Goal: Ask a question: Seek information or help from site administrators or community

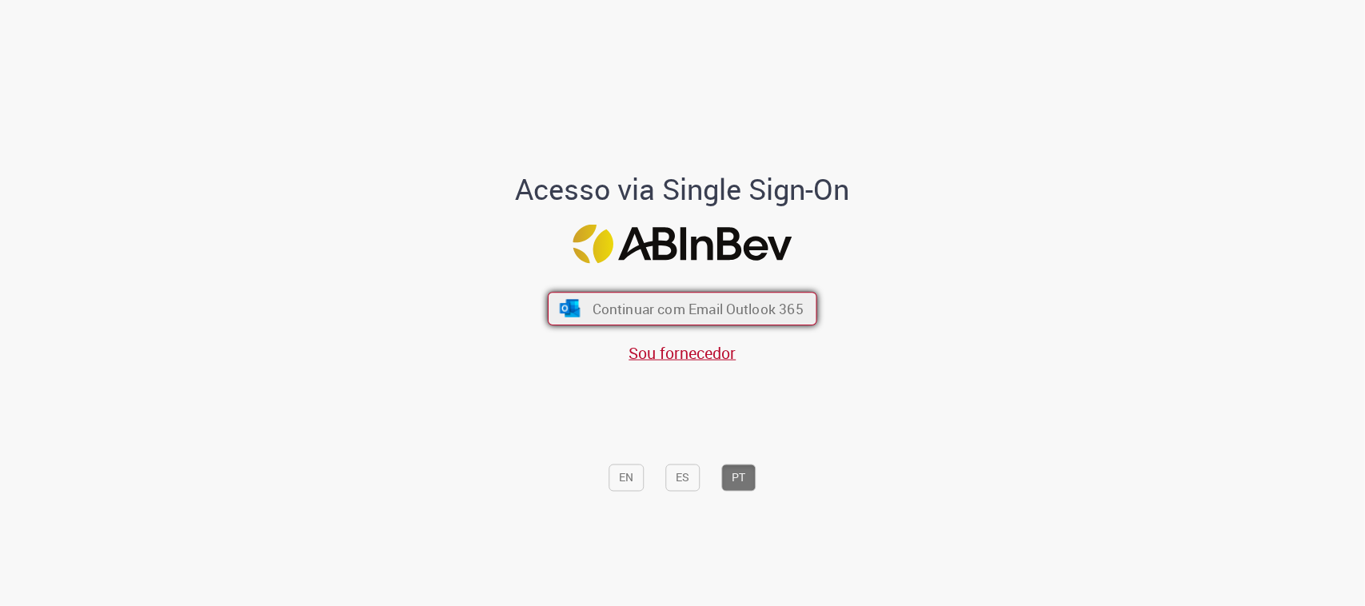
click at [678, 306] on span "Continuar com Email Outlook 365" at bounding box center [698, 309] width 211 height 18
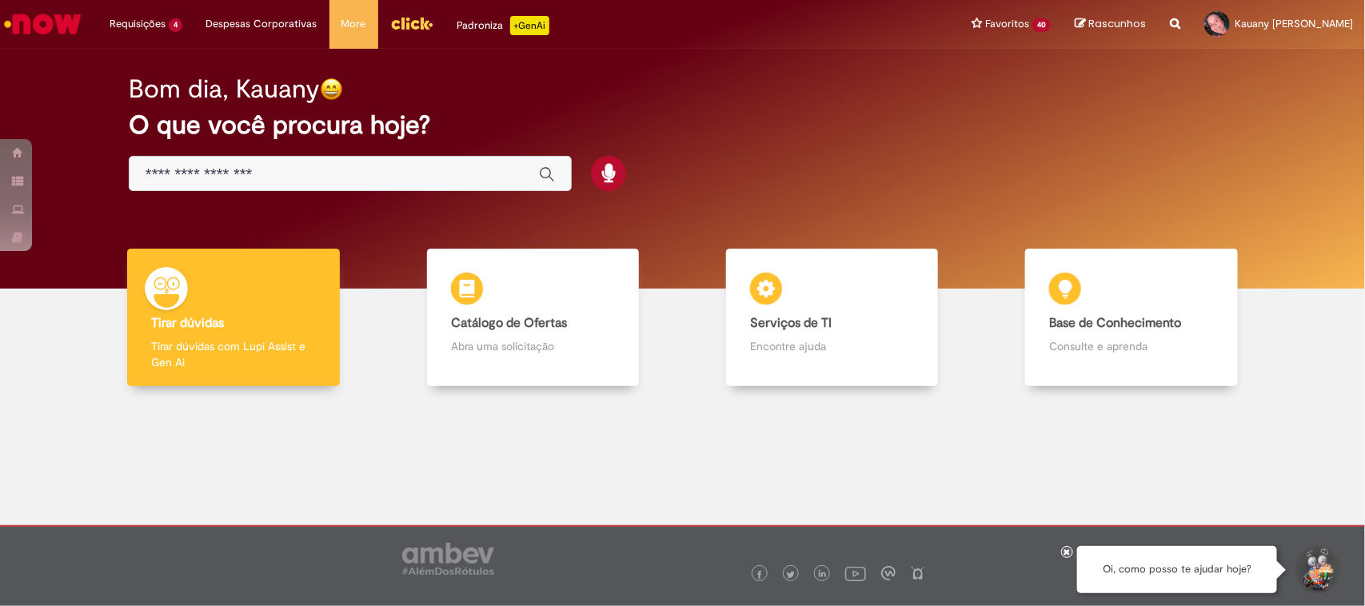
click at [1308, 572] on button "Iniciar Conversa de Suporte" at bounding box center [1317, 570] width 48 height 48
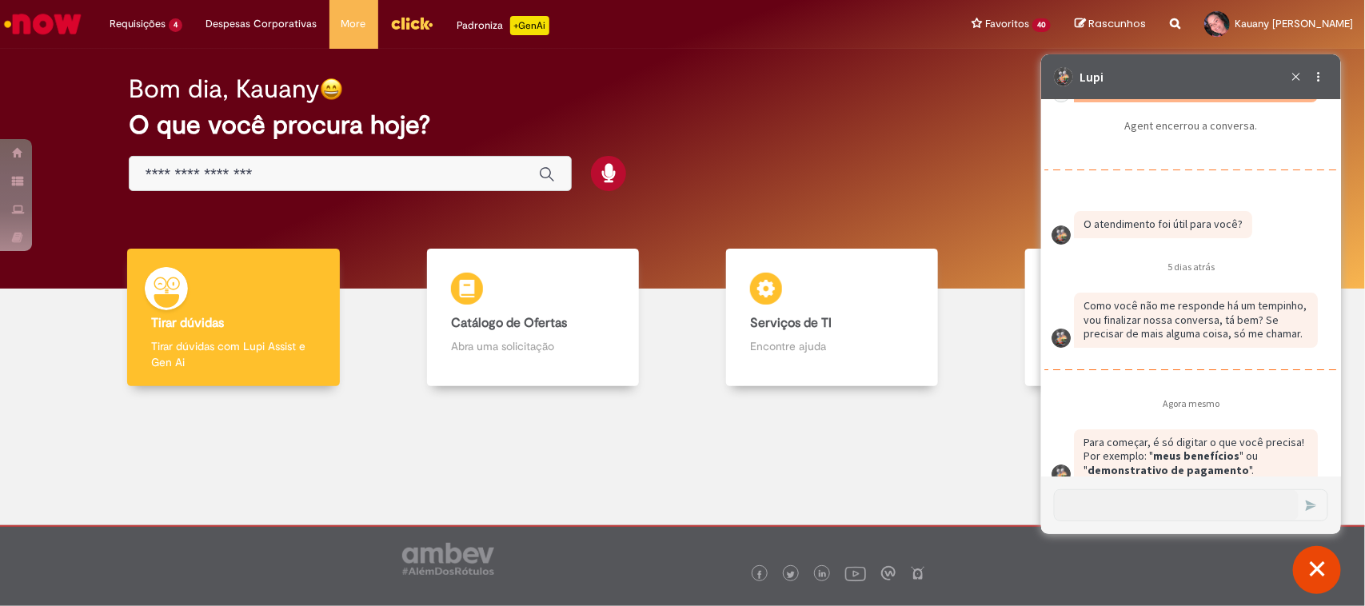
scroll to position [2432, 0]
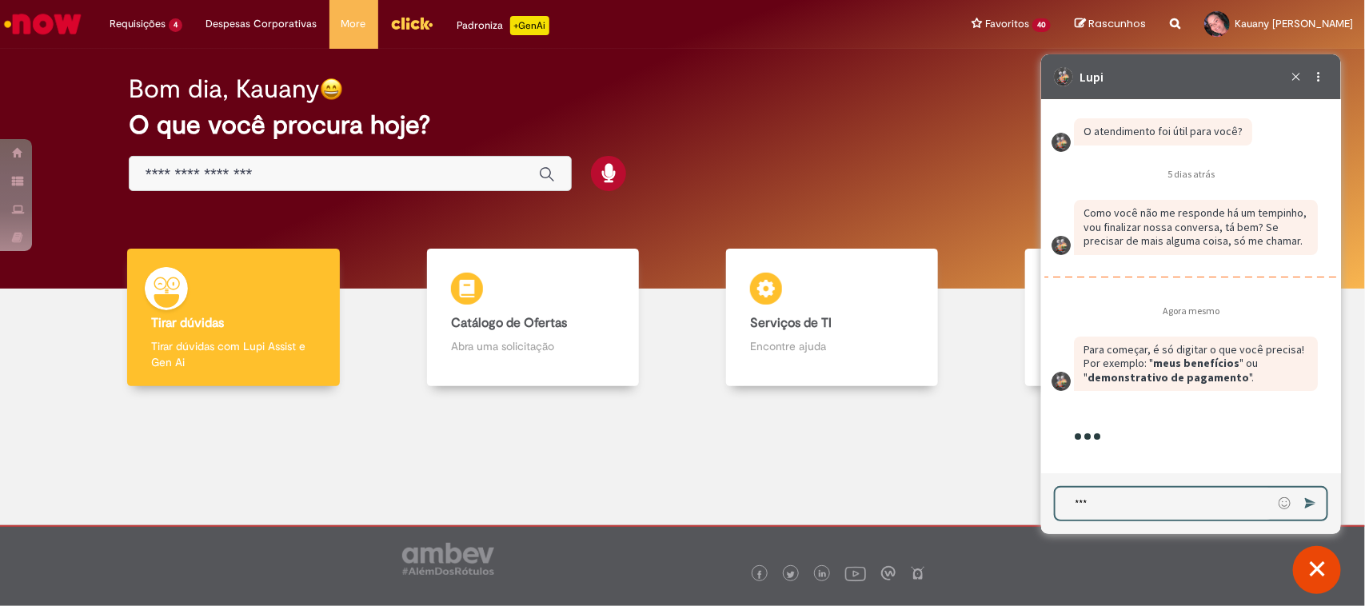
type textarea "****"
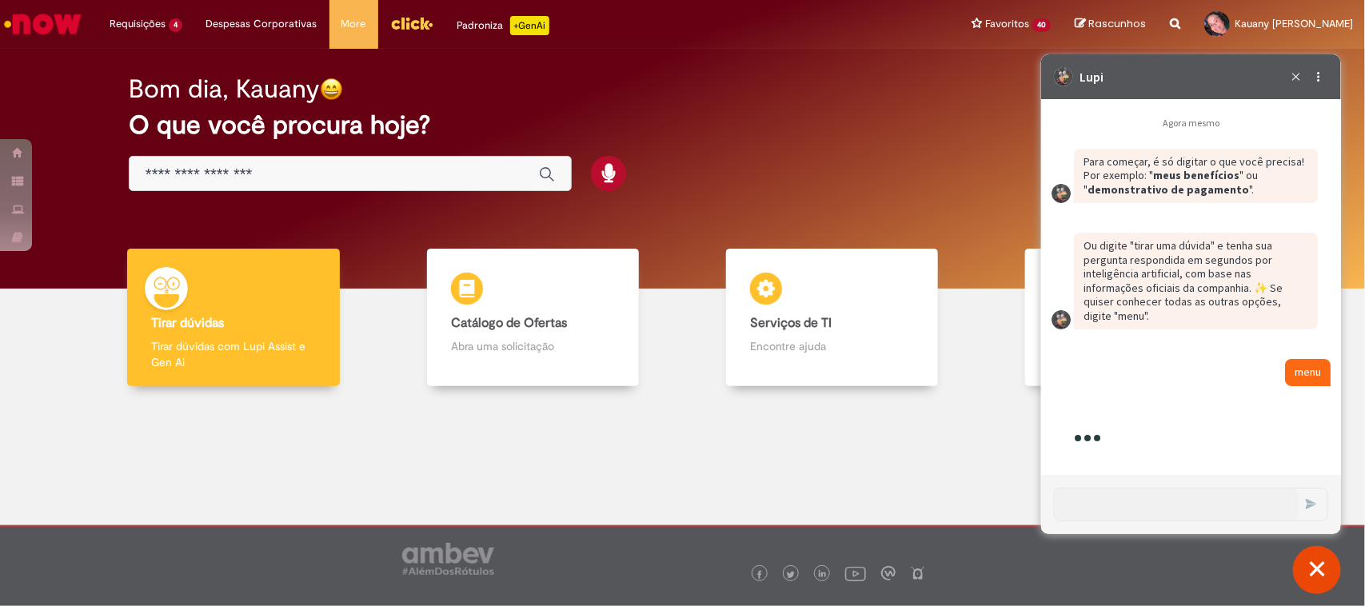
scroll to position [2976, 0]
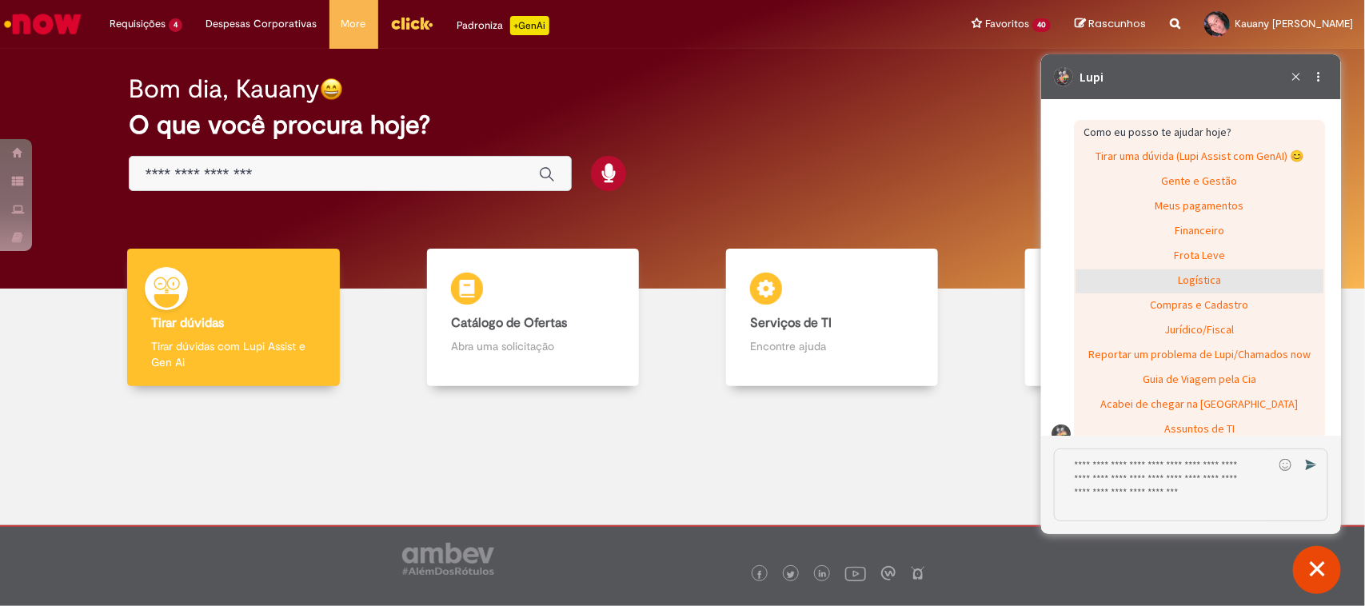
click at [1208, 290] on div "Logística" at bounding box center [1199, 281] width 248 height 24
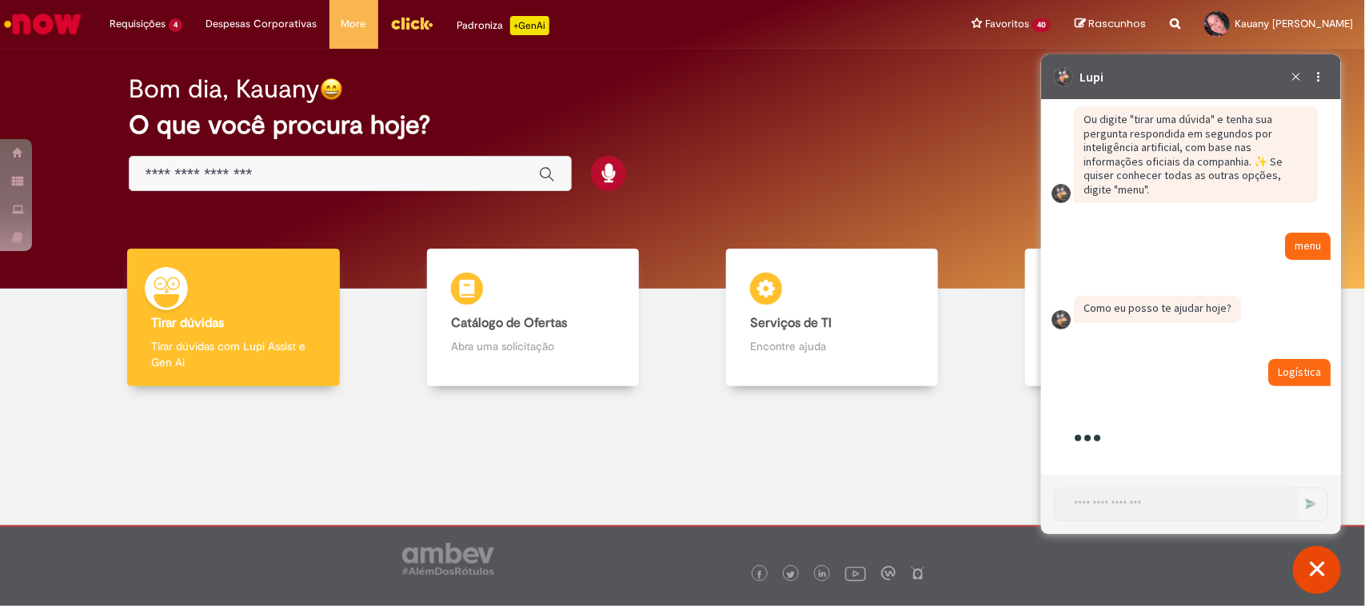
scroll to position [2995, 0]
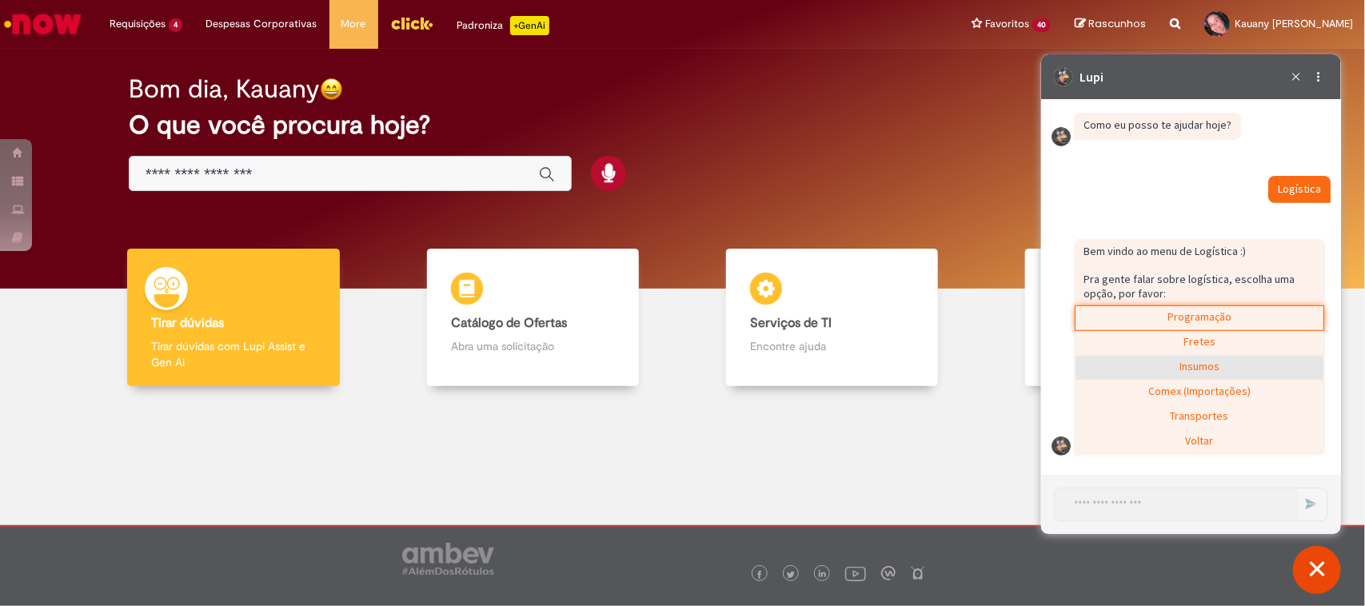
click at [1187, 363] on div "Insumos" at bounding box center [1199, 367] width 248 height 24
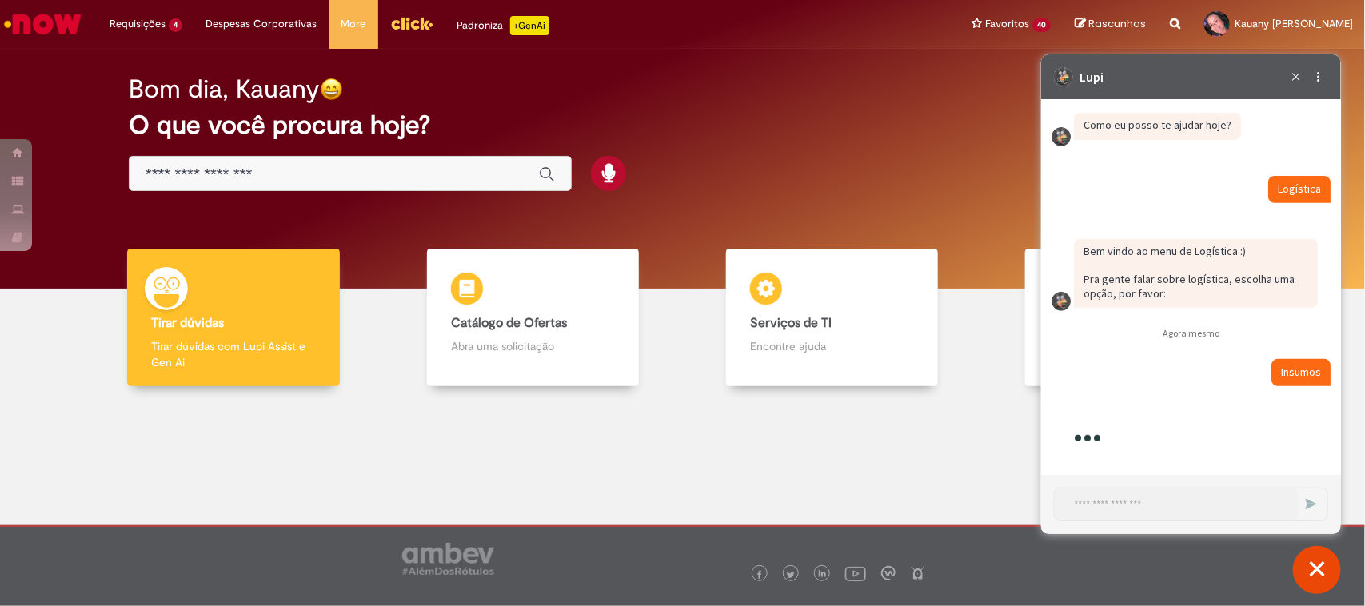
scroll to position [3115, 0]
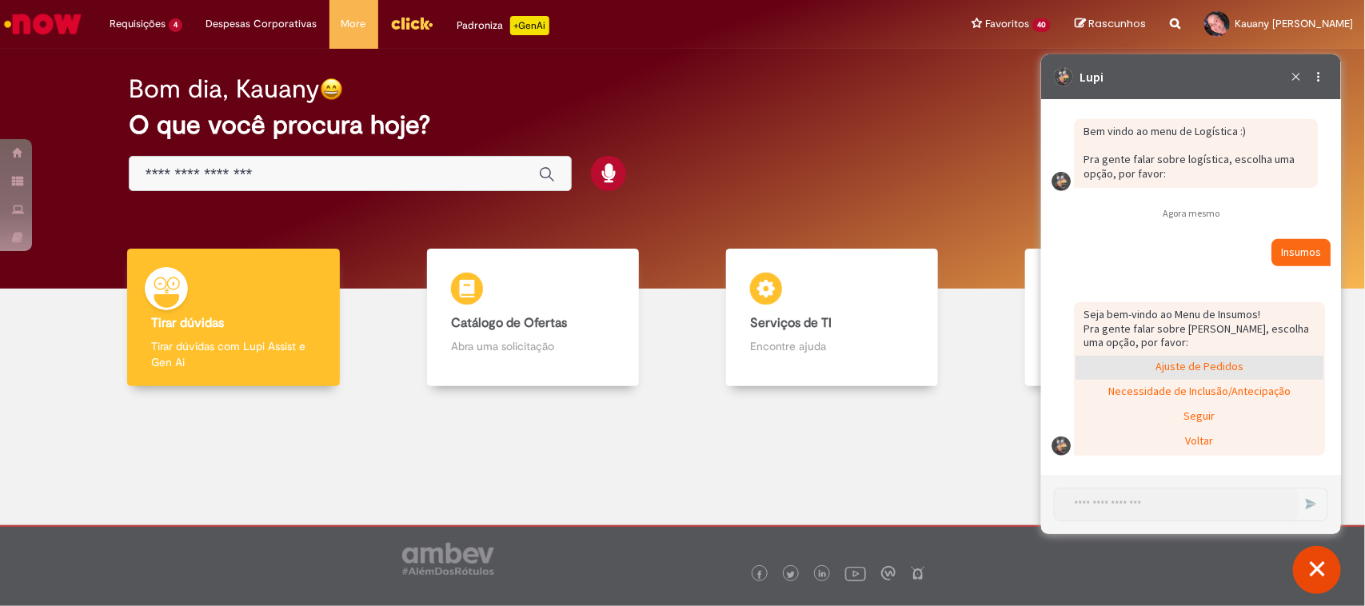
click at [1161, 373] on div "Ajuste de Pedidos" at bounding box center [1199, 367] width 248 height 24
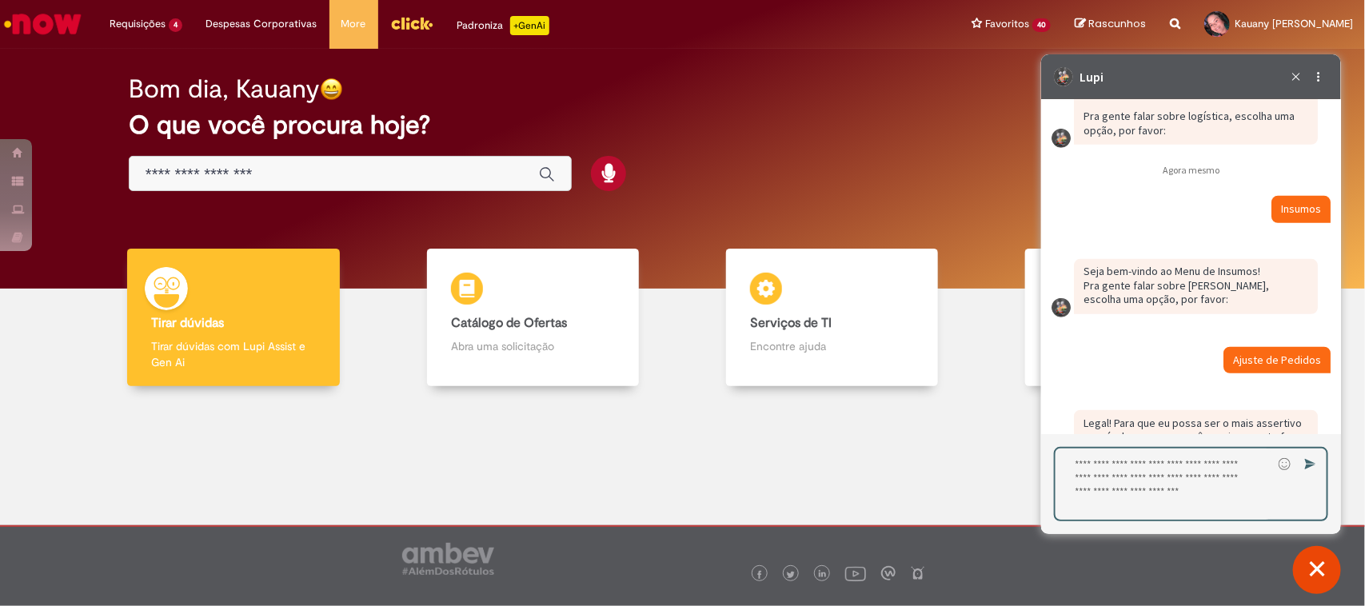
scroll to position [3209, 0]
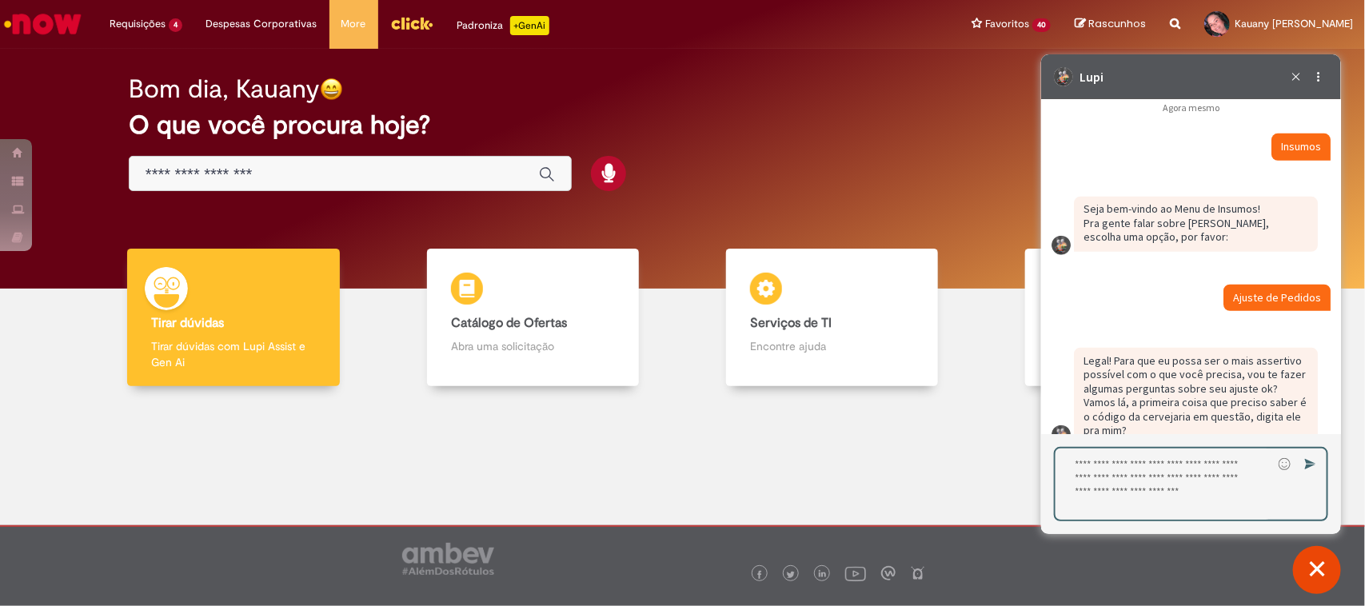
click at [1183, 458] on textarea "Digite sua resposta aqui e pressione Enter para enviar" at bounding box center [1163, 483] width 217 height 71
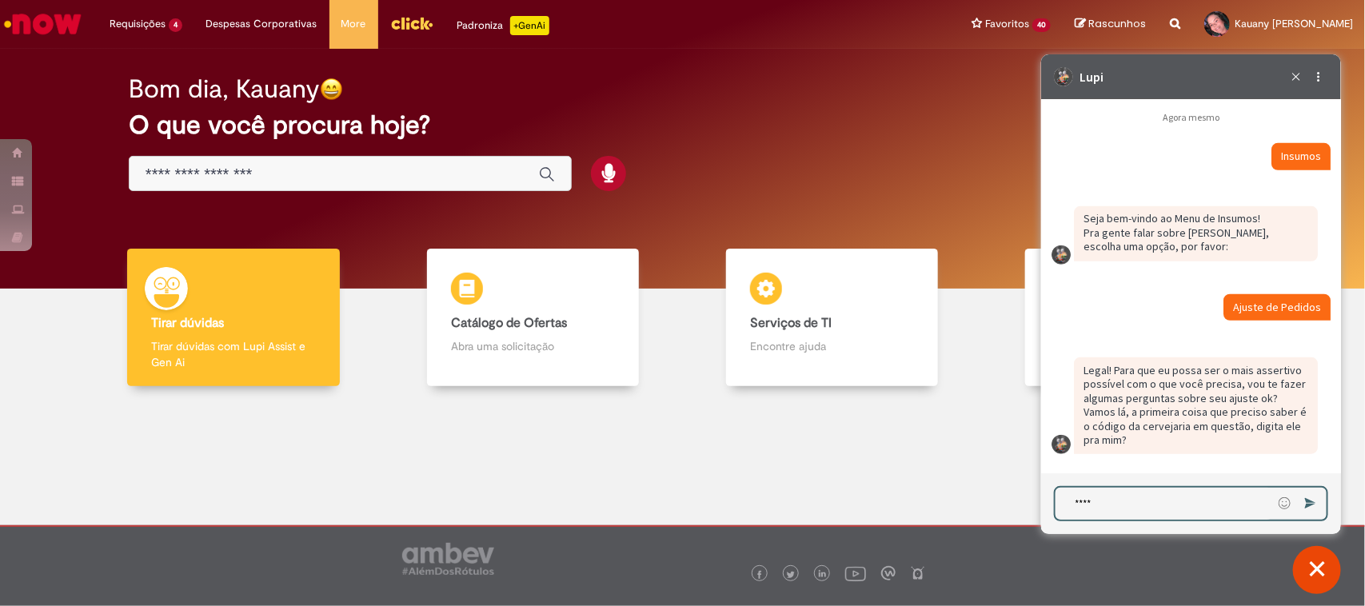
type textarea "*****"
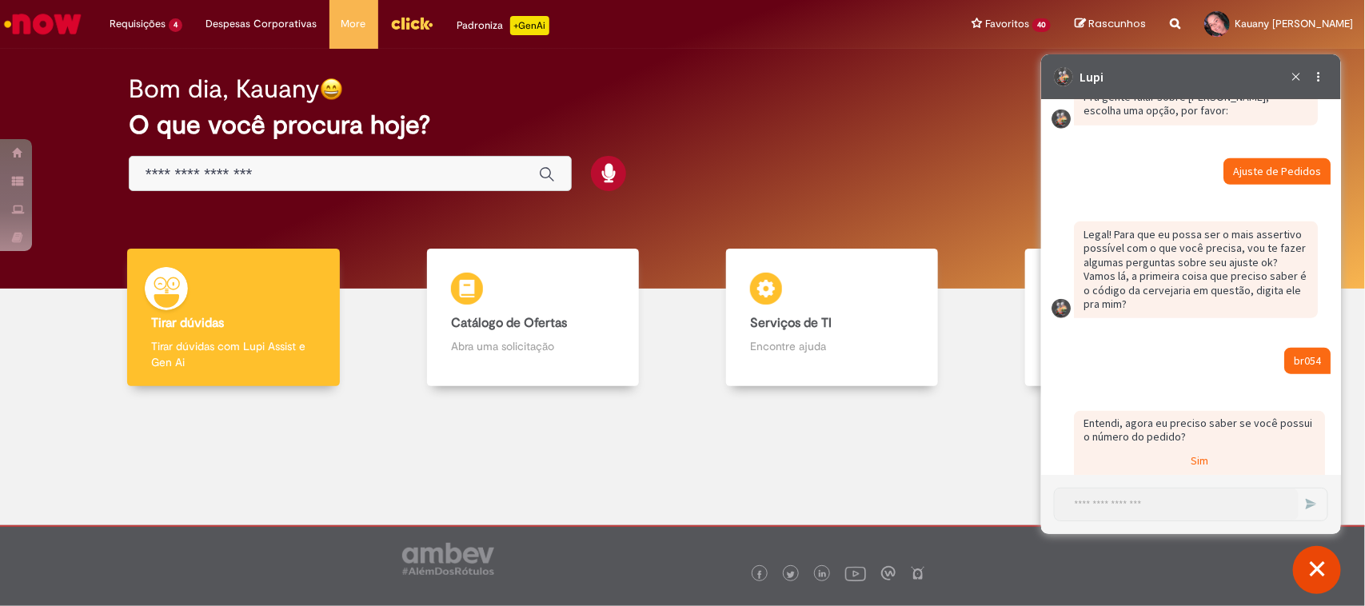
scroll to position [3391, 0]
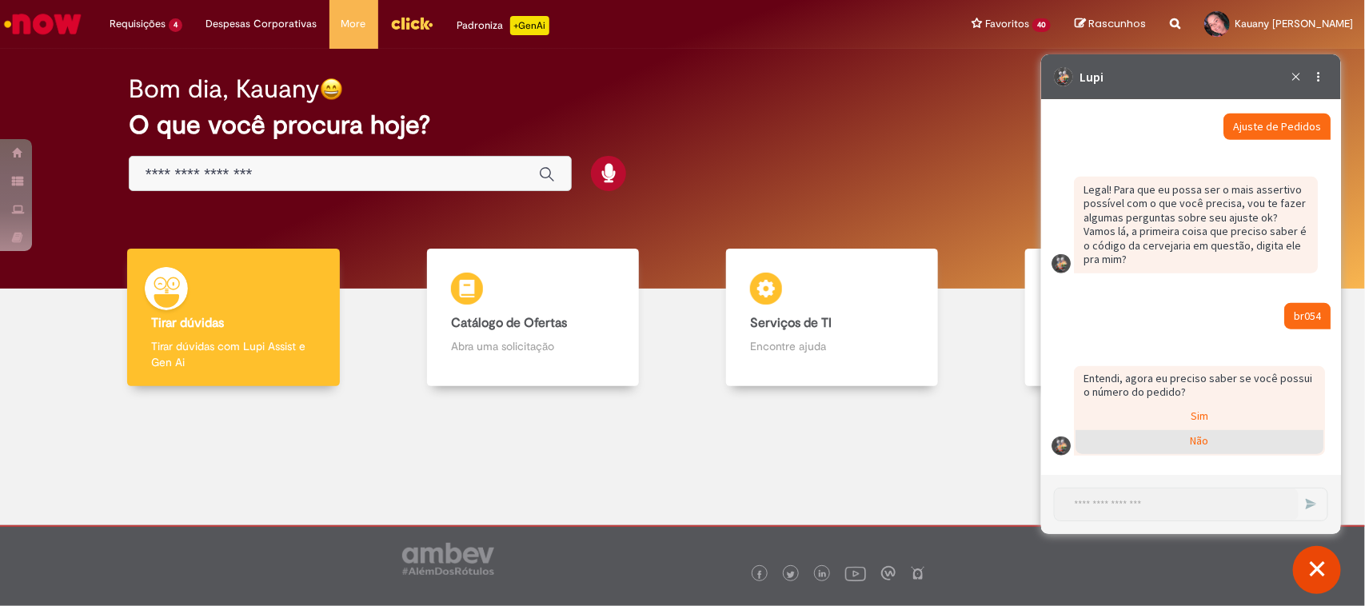
click at [1183, 447] on div "Não" at bounding box center [1199, 441] width 248 height 24
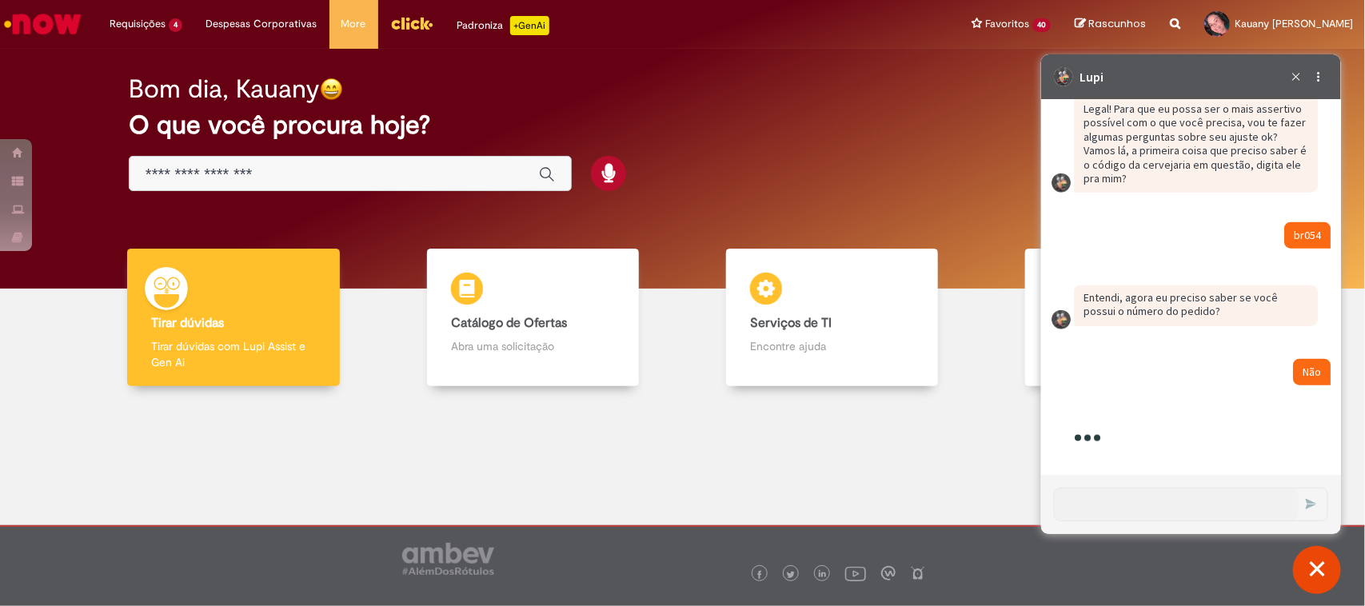
scroll to position [3493, 0]
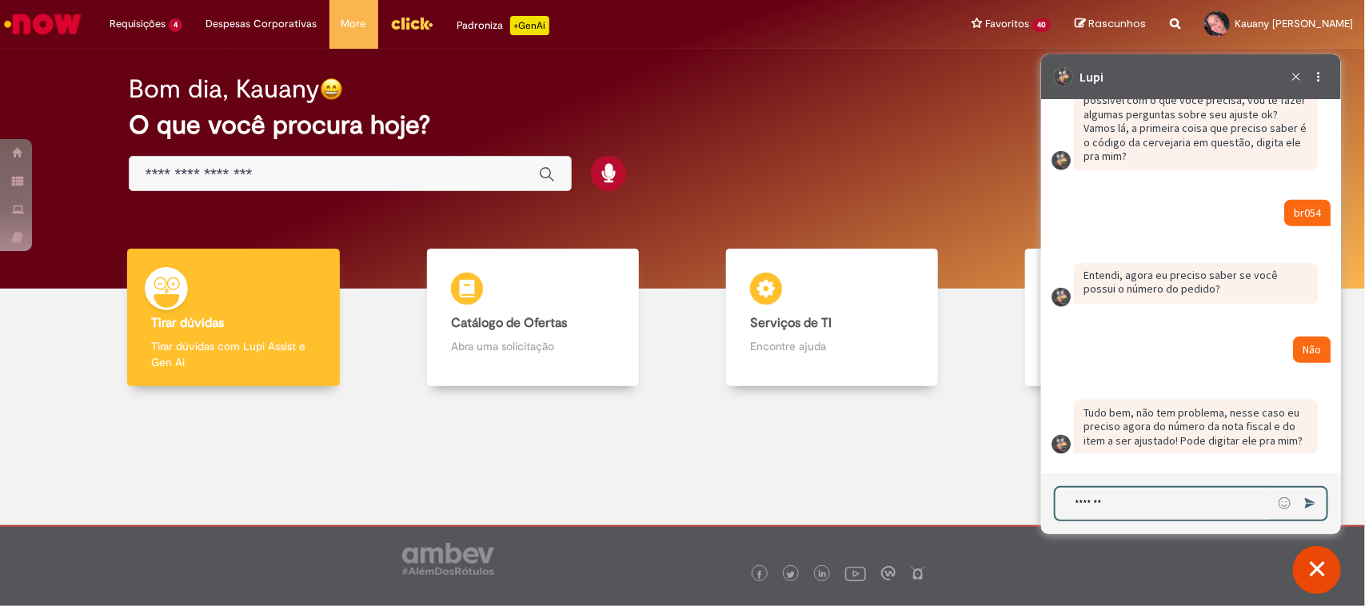
type textarea "********"
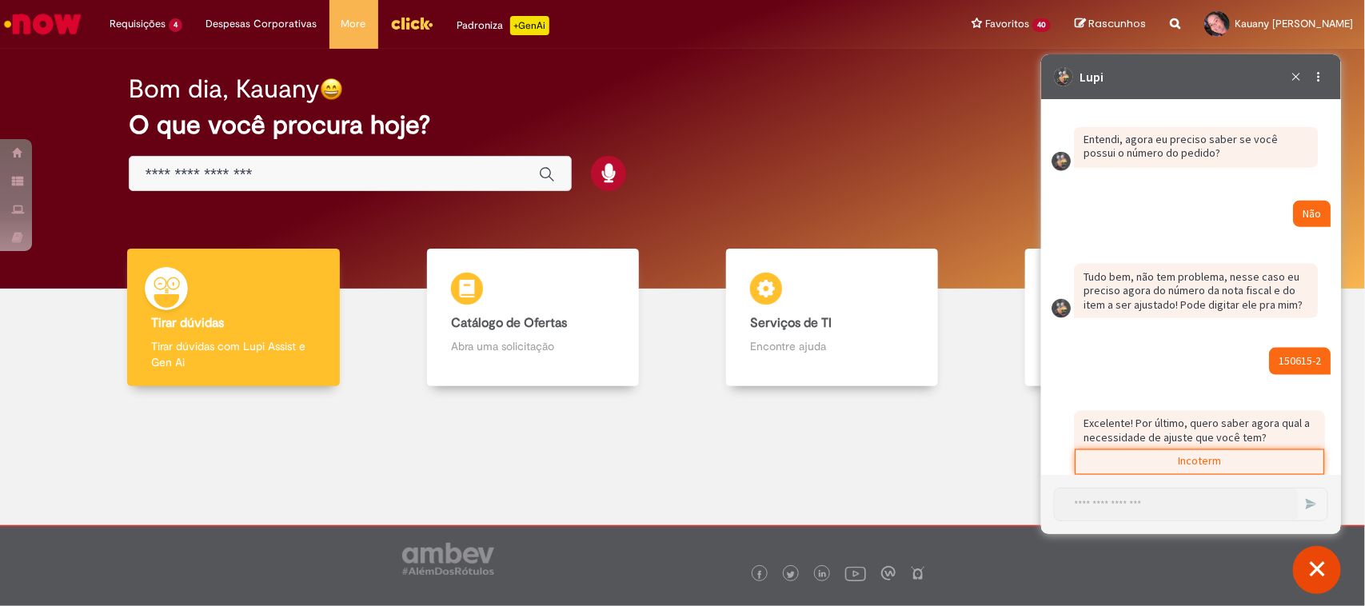
scroll to position [3849, 0]
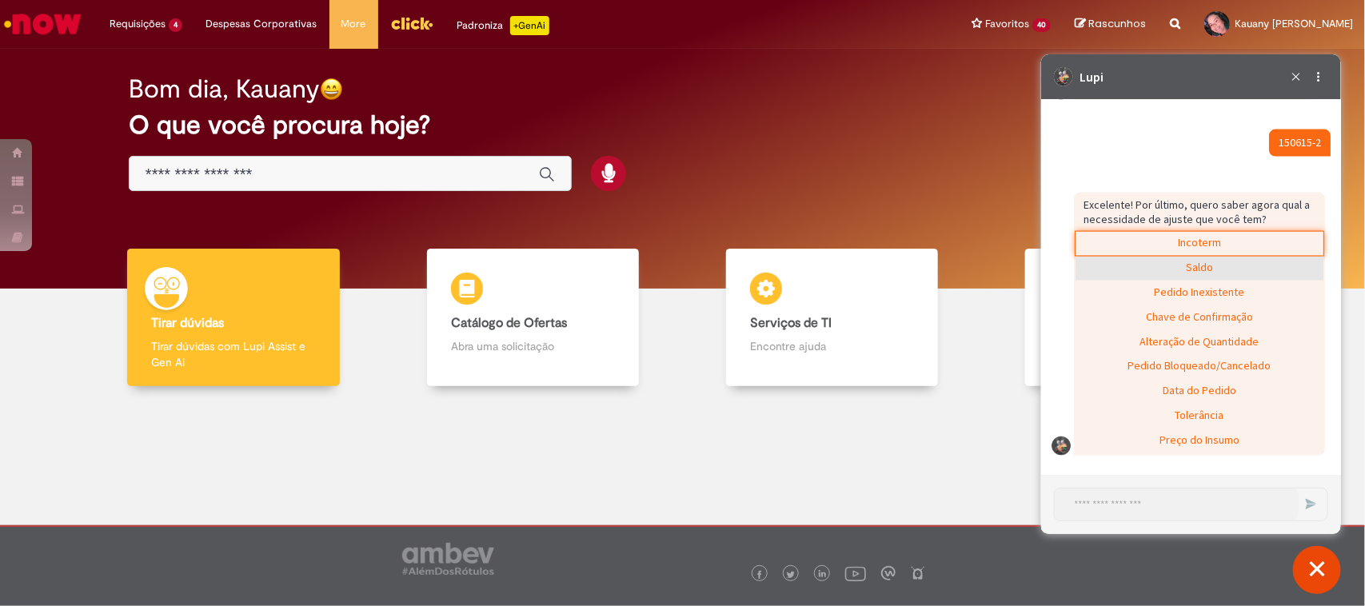
click at [1214, 261] on div "Saldo" at bounding box center [1199, 268] width 248 height 24
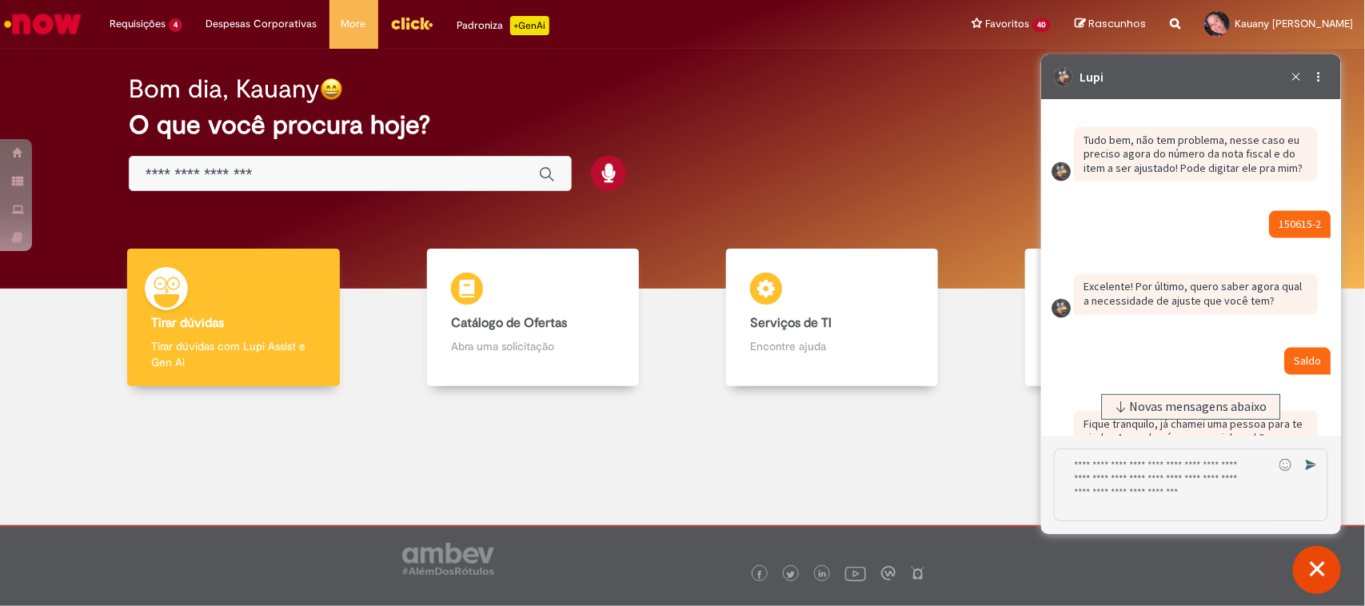
scroll to position [4076, 0]
